Goal: Task Accomplishment & Management: Complete application form

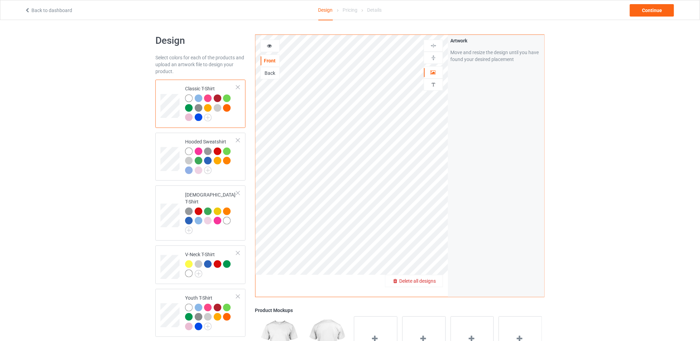
click at [435, 284] on span "Delete all designs" at bounding box center [417, 282] width 37 height 6
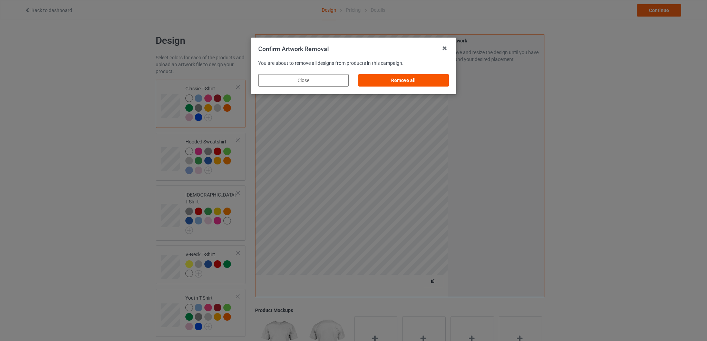
click at [399, 80] on div "Remove all" at bounding box center [403, 80] width 90 height 12
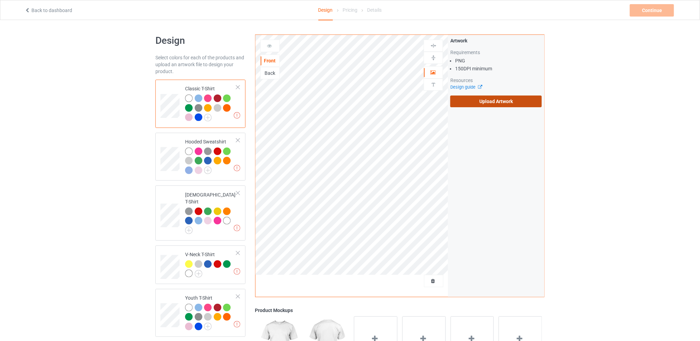
click at [475, 99] on label "Upload Artwork" at bounding box center [495, 102] width 91 height 12
click at [0, 0] on input "Upload Artwork" at bounding box center [0, 0] width 0 height 0
click at [271, 72] on div "Back" at bounding box center [270, 73] width 19 height 7
click at [490, 99] on label "Upload Artwork" at bounding box center [495, 102] width 91 height 12
click at [0, 0] on input "Upload Artwork" at bounding box center [0, 0] width 0 height 0
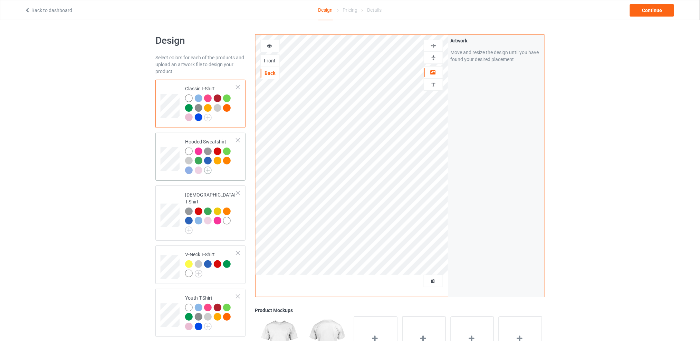
scroll to position [46, 0]
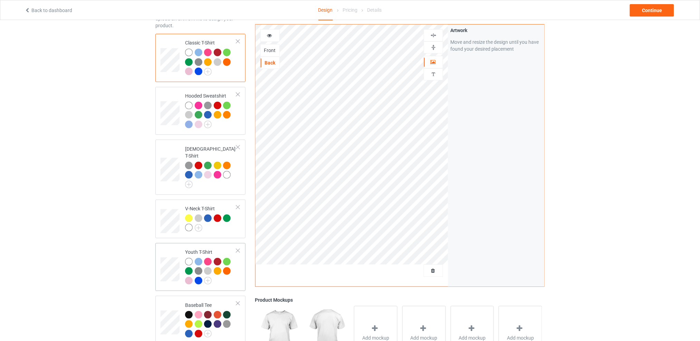
click at [237, 249] on div at bounding box center [237, 251] width 5 height 5
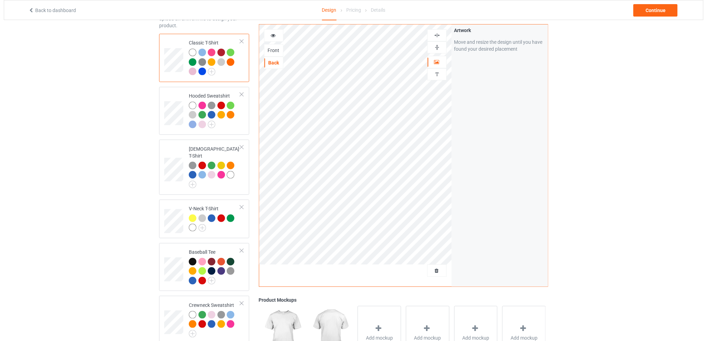
scroll to position [0, 0]
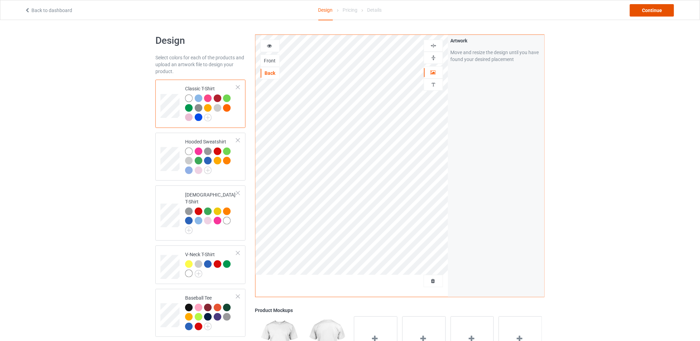
click at [643, 10] on div "Continue" at bounding box center [652, 10] width 44 height 12
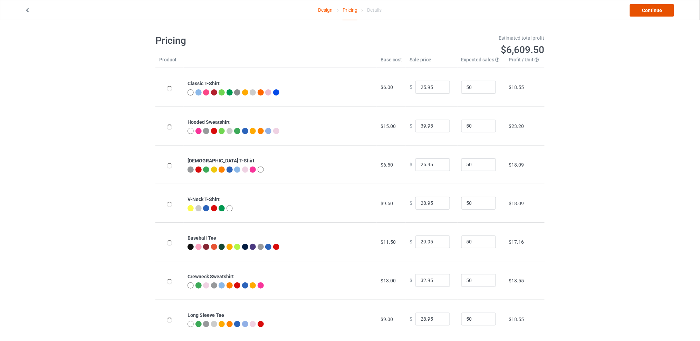
click at [645, 9] on link "Continue" at bounding box center [652, 10] width 44 height 12
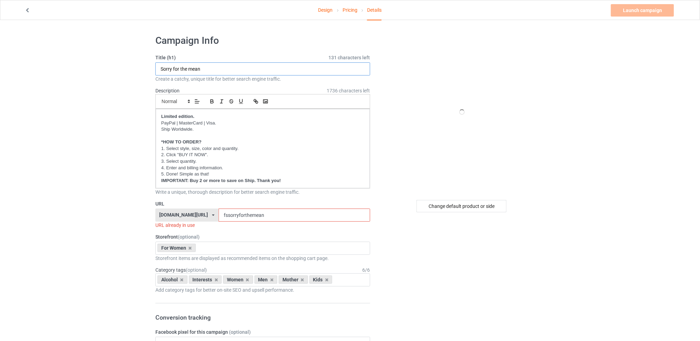
drag, startPoint x: 207, startPoint y: 67, endPoint x: 127, endPoint y: 74, distance: 80.8
click at [438, 211] on div "Change default product or side" at bounding box center [461, 206] width 90 height 12
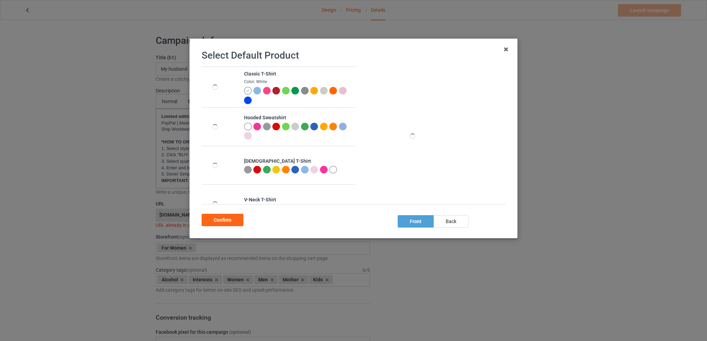
click at [269, 171] on div at bounding box center [267, 170] width 8 height 8
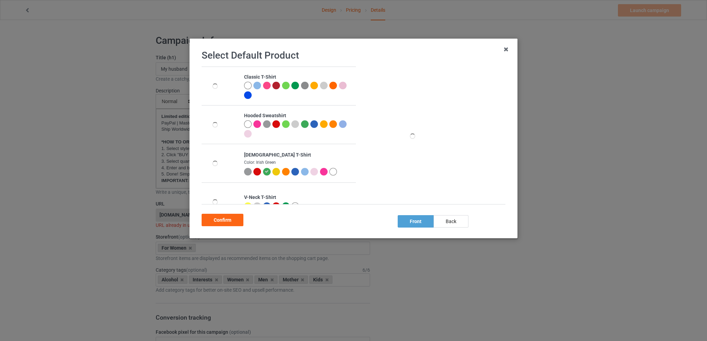
click at [274, 171] on div at bounding box center [276, 172] width 8 height 8
click at [451, 221] on div "back" at bounding box center [451, 221] width 35 height 12
click at [234, 221] on div "Confirm" at bounding box center [223, 220] width 42 height 12
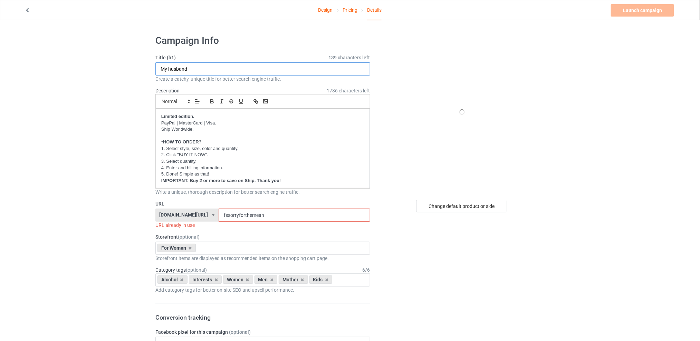
click at [197, 69] on input "My husband" at bounding box center [262, 68] width 215 height 13
click at [207, 68] on input "My husband is my fafvorite" at bounding box center [262, 68] width 215 height 13
type input "My husband is my favorite"
drag, startPoint x: 273, startPoint y: 218, endPoint x: 216, endPoint y: 218, distance: 56.6
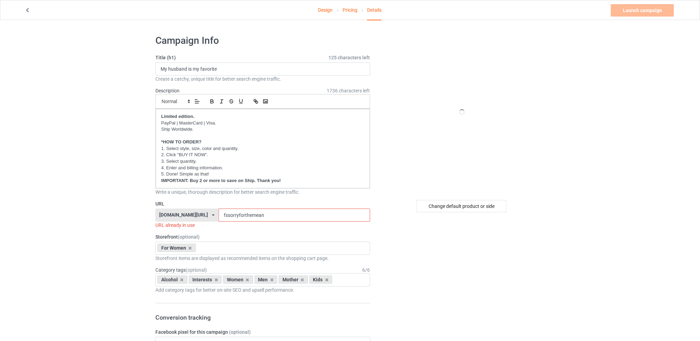
click at [216, 218] on div "[DOMAIN_NAME][URL] [DOMAIN_NAME][URL] [DOMAIN_NAME][URL] [DOMAIN_NAME][URL] 5d7…" at bounding box center [262, 215] width 215 height 13
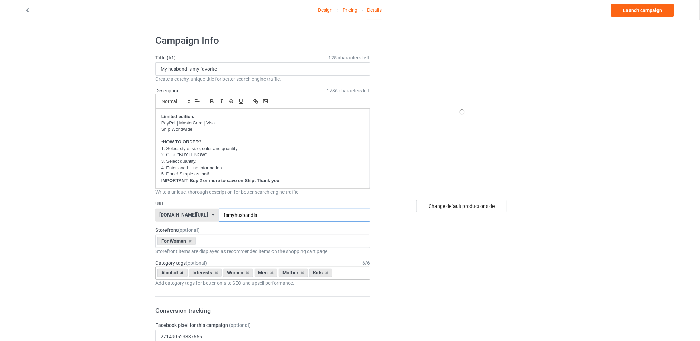
type input "fsmyhusbandis"
click at [181, 275] on icon at bounding box center [181, 273] width 3 height 4
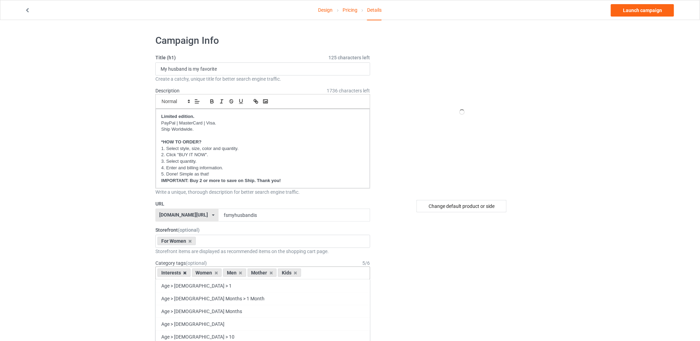
click at [185, 273] on icon at bounding box center [184, 273] width 3 height 4
click at [207, 273] on icon at bounding box center [205, 273] width 3 height 4
click at [211, 272] on icon at bounding box center [212, 273] width 3 height 4
click at [206, 273] on icon at bounding box center [205, 273] width 3 height 4
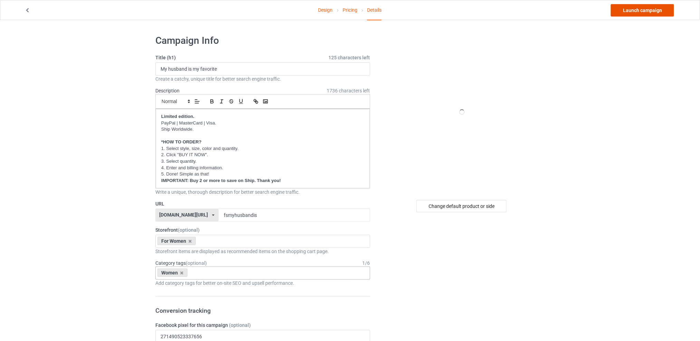
click at [627, 9] on link "Launch campaign" at bounding box center [642, 10] width 63 height 12
